Goal: Find specific page/section: Find specific page/section

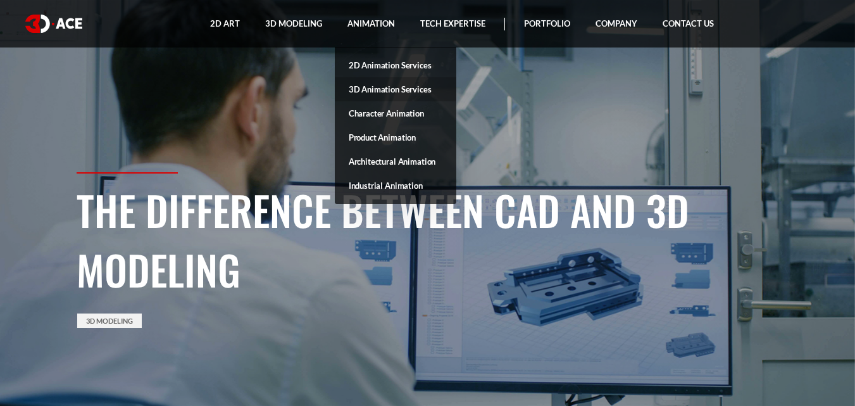
click at [404, 89] on link "3D Animation Services" at bounding box center [395, 89] width 121 height 24
